Goal: Information Seeking & Learning: Stay updated

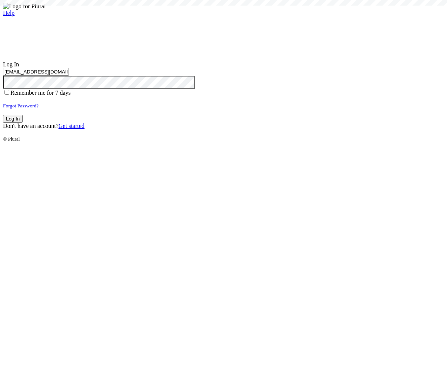
click at [23, 123] on button "Log In" at bounding box center [13, 119] width 20 height 8
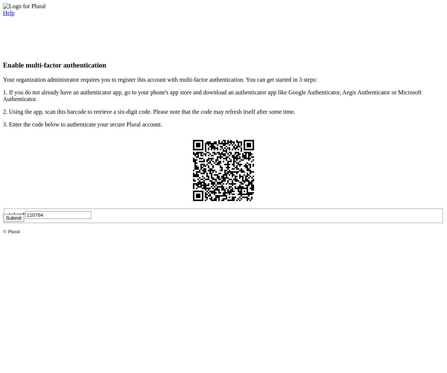
type input "110764"
click at [24, 222] on button "Submit" at bounding box center [13, 218] width 21 height 8
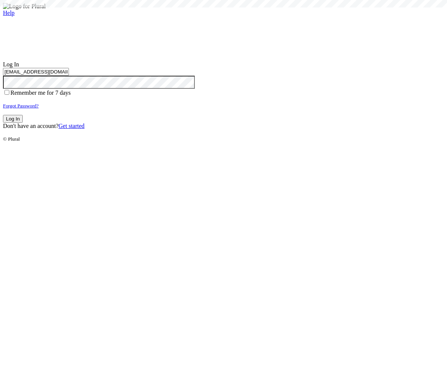
click at [23, 123] on button "Log In" at bounding box center [13, 119] width 20 height 8
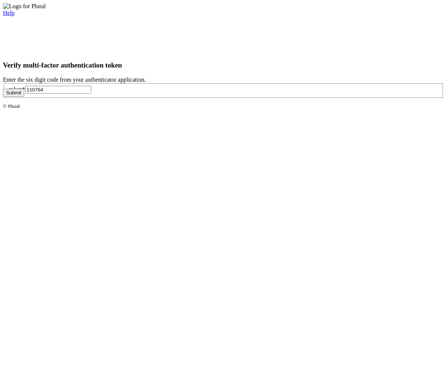
type input "110764"
click at [24, 96] on button "Submit" at bounding box center [13, 93] width 21 height 8
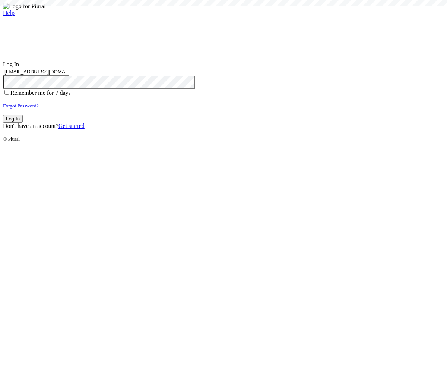
type input "test-1759387359-9@civiceagle.com"
click at [23, 123] on button "Log In" at bounding box center [13, 119] width 20 height 8
